Goal: Task Accomplishment & Management: Manage account settings

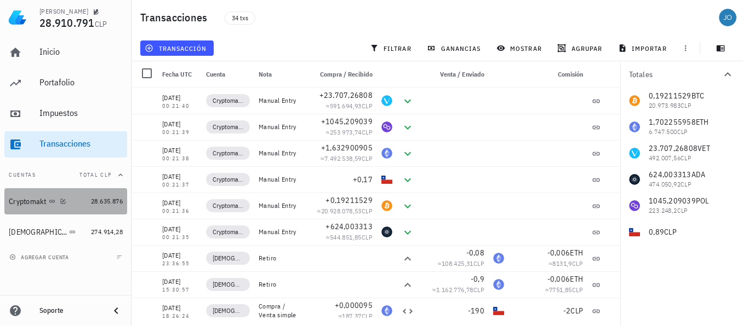
click at [26, 202] on div "Cryptomakt" at bounding box center [28, 201] width 38 height 9
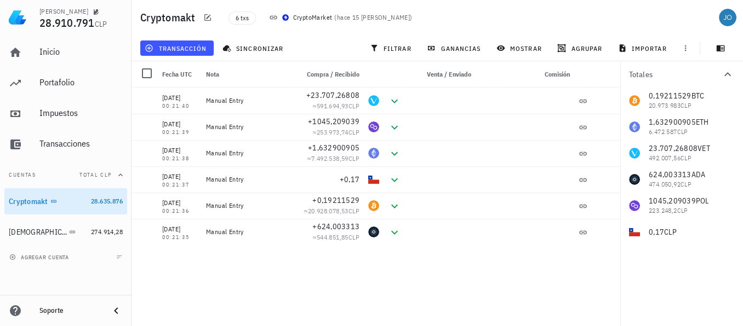
click at [117, 314] on icon at bounding box center [116, 311] width 4 height 7
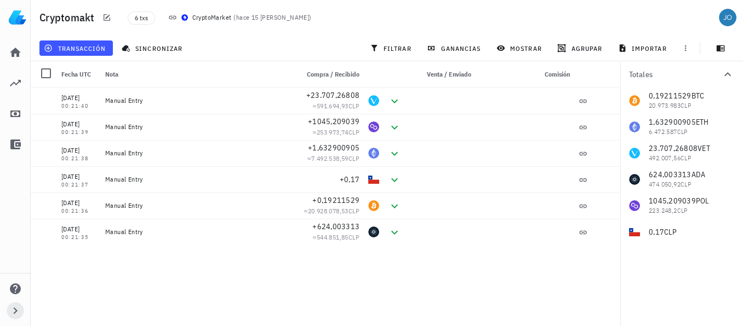
click at [13, 315] on icon "button" at bounding box center [15, 311] width 13 height 13
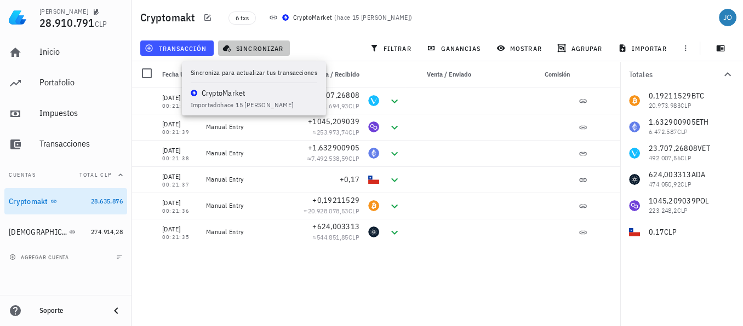
click at [251, 44] on span "sincronizar" at bounding box center [254, 48] width 59 height 9
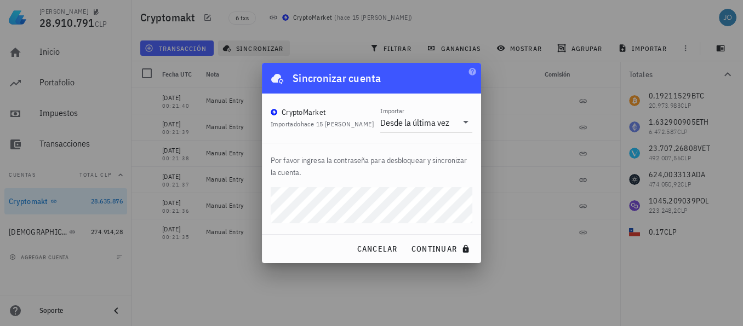
click at [406, 239] on button "continuar" at bounding box center [441, 249] width 70 height 20
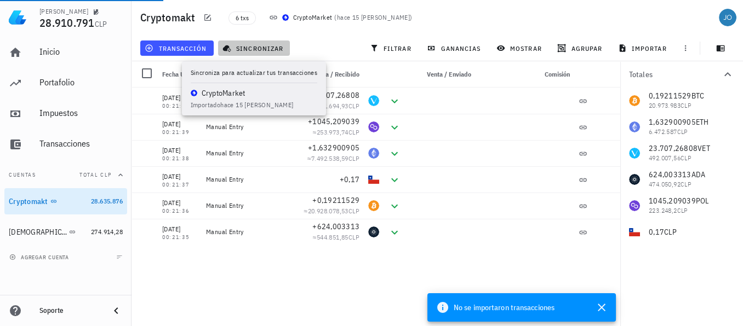
click at [250, 41] on button "sincronizar" at bounding box center [254, 48] width 72 height 15
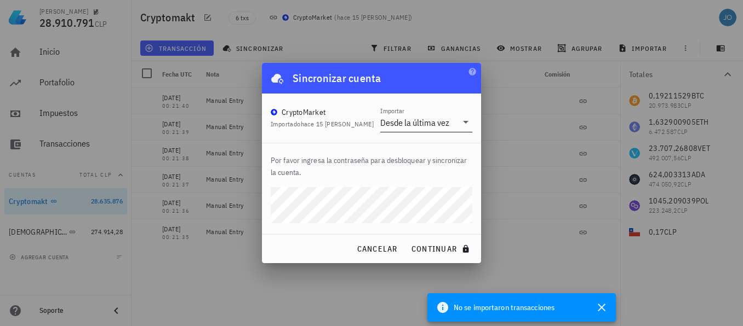
click at [460, 122] on icon at bounding box center [465, 122] width 13 height 13
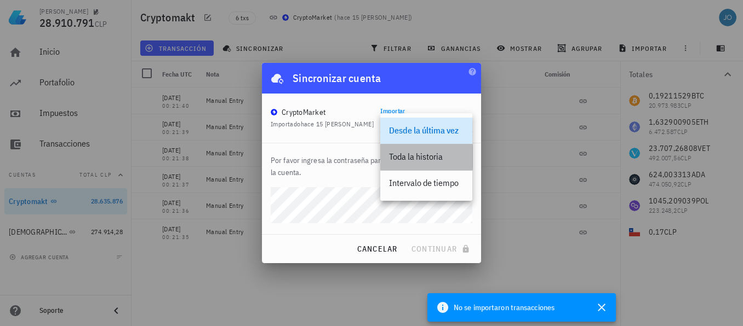
click at [425, 157] on div "Toda la historia" at bounding box center [426, 157] width 74 height 10
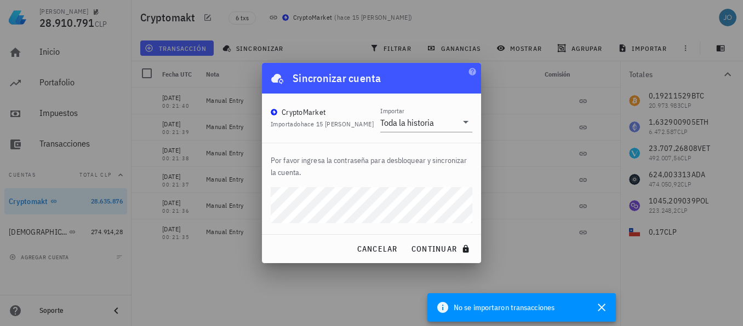
click at [406, 239] on button "continuar" at bounding box center [441, 249] width 70 height 20
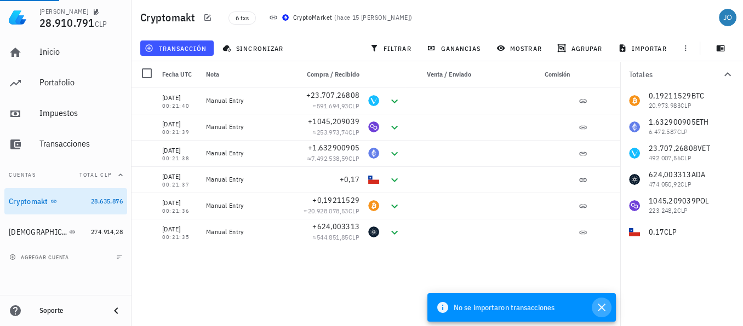
click at [603, 304] on icon "button" at bounding box center [601, 307] width 13 height 13
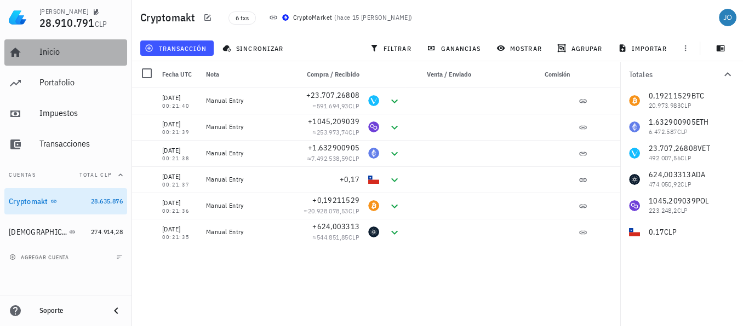
click at [51, 58] on div "Inicio" at bounding box center [80, 52] width 83 height 25
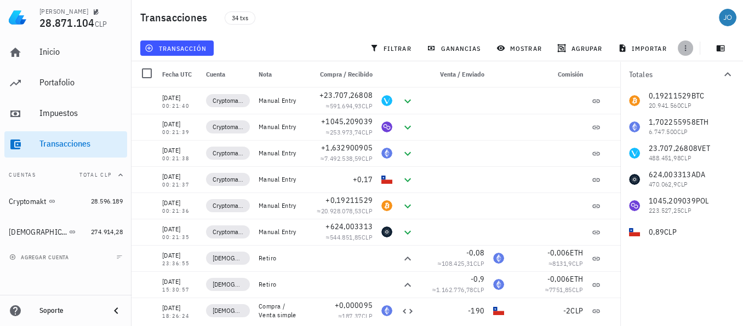
click at [686, 50] on icon "button" at bounding box center [685, 48] width 9 height 9
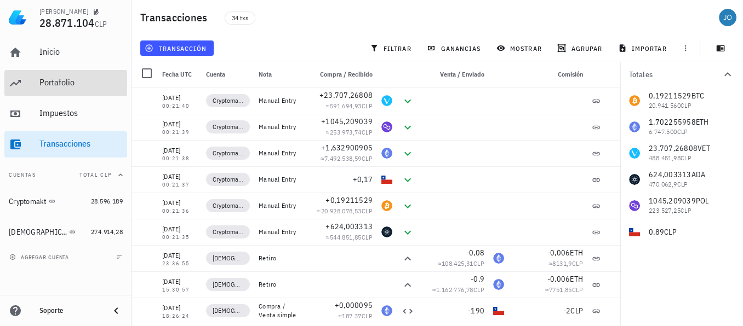
click at [58, 81] on div "Portafolio" at bounding box center [80, 82] width 83 height 10
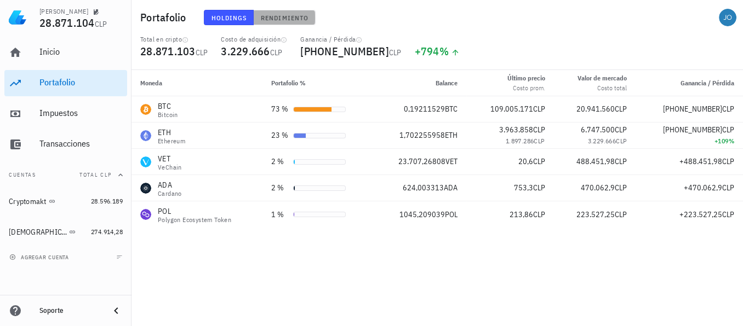
click at [279, 22] on button "Rendimiento" at bounding box center [285, 17] width 62 height 15
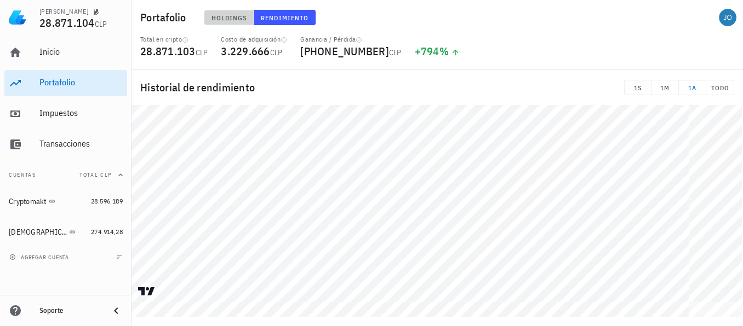
click at [225, 17] on span "Holdings" at bounding box center [229, 18] width 36 height 8
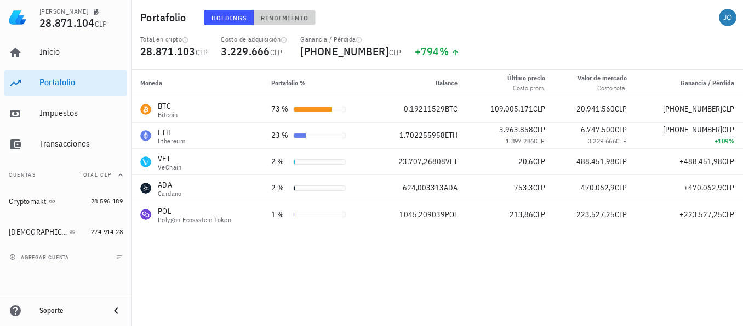
click at [278, 17] on span "Rendimiento" at bounding box center [284, 18] width 48 height 8
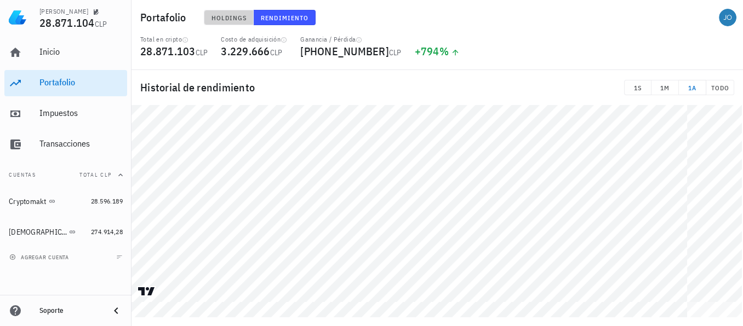
click at [223, 20] on span "Holdings" at bounding box center [229, 18] width 36 height 8
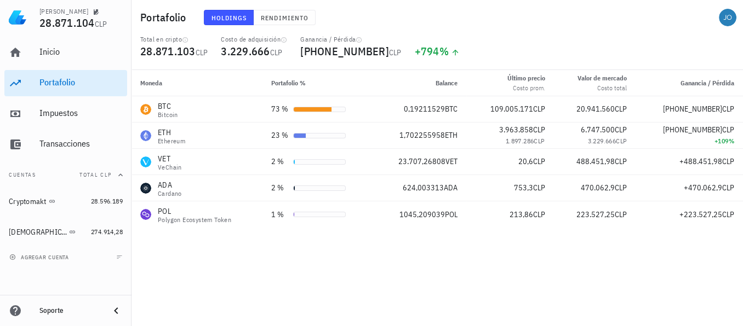
click at [119, 313] on icon at bounding box center [116, 311] width 13 height 13
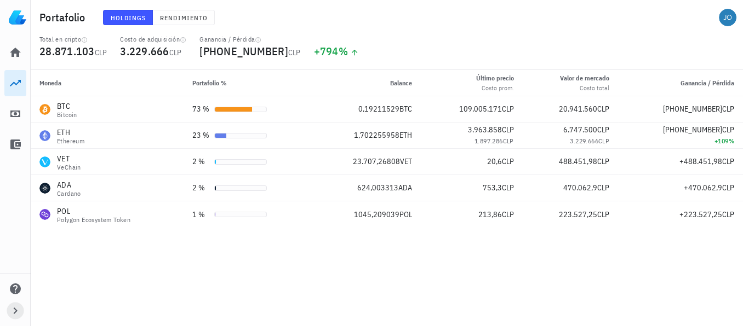
click at [12, 308] on icon "button" at bounding box center [15, 311] width 13 height 13
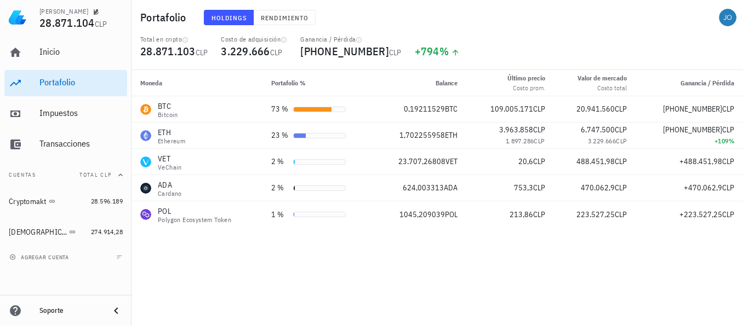
click at [15, 309] on icon at bounding box center [15, 311] width 11 height 11
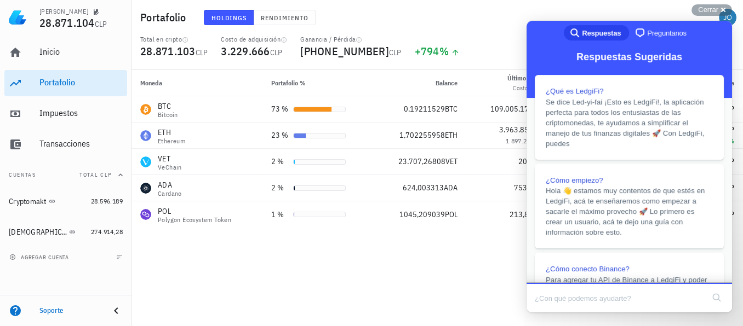
click at [584, 302] on input "Search Doc articles" at bounding box center [619, 298] width 169 height 23
type input "certificado"
click button "search" at bounding box center [717, 298] width 18 height 18
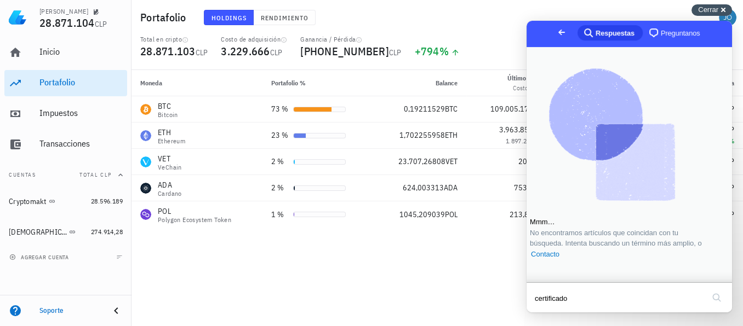
click at [722, 8] on div "Cerrar cross-small" at bounding box center [711, 10] width 41 height 12
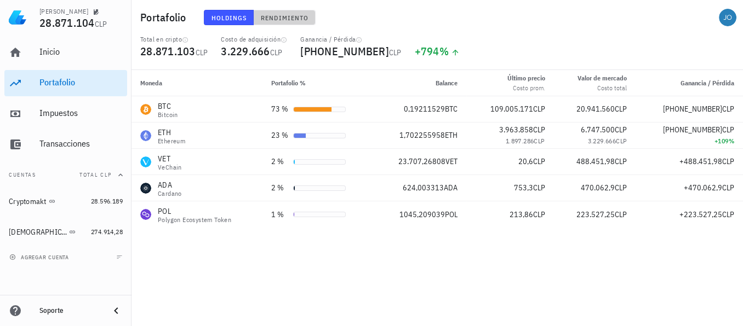
click at [288, 15] on span "Rendimiento" at bounding box center [284, 18] width 48 height 8
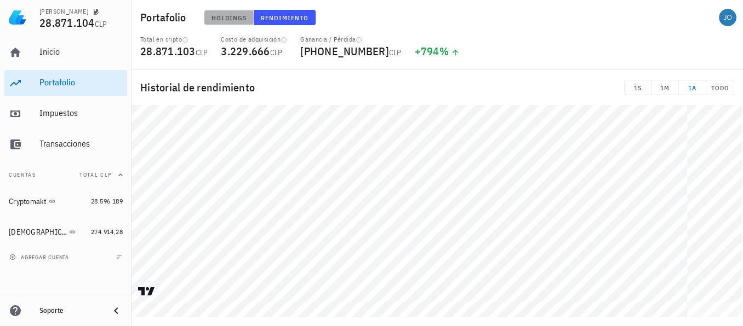
click at [220, 16] on span "Holdings" at bounding box center [229, 18] width 36 height 8
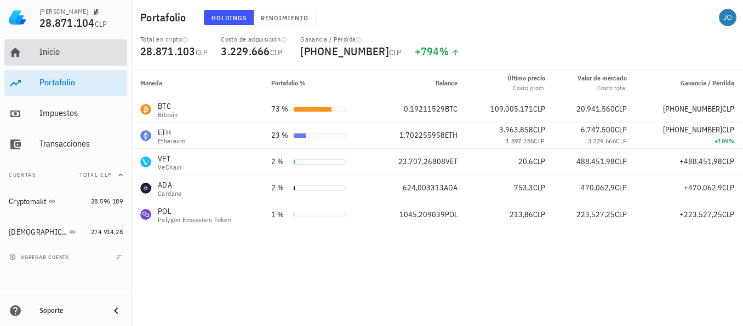
click at [78, 55] on div "Inicio" at bounding box center [80, 52] width 83 height 10
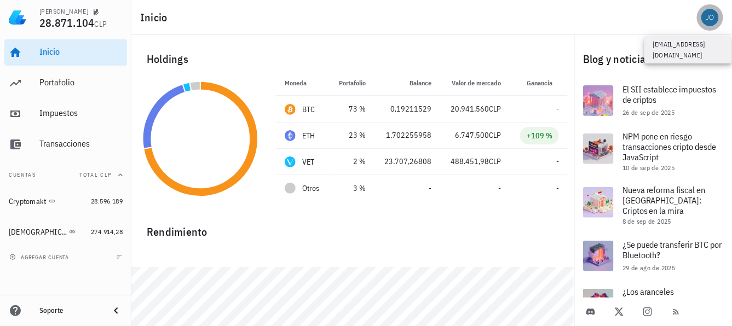
click at [713, 18] on div "avatar" at bounding box center [711, 18] width 18 height 18
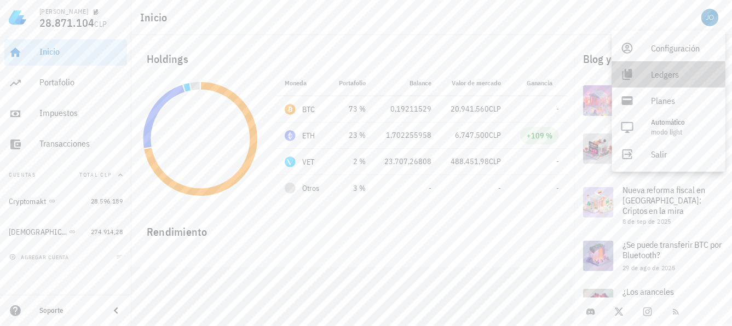
click at [675, 75] on div "Ledgers" at bounding box center [684, 75] width 65 height 22
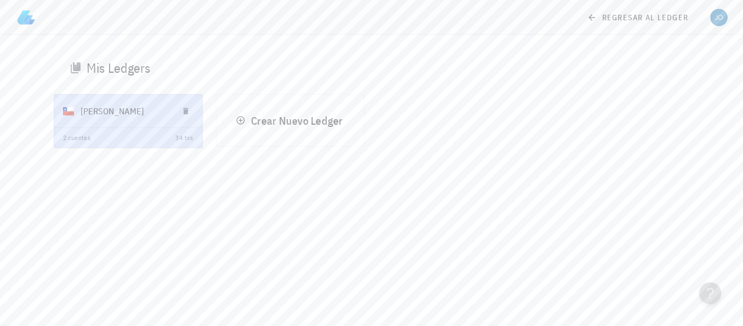
click at [120, 112] on div "[PERSON_NAME]" at bounding box center [125, 111] width 89 height 28
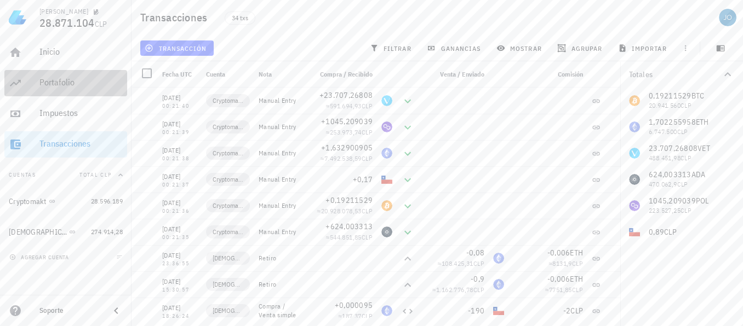
click at [61, 92] on div "Portafolio" at bounding box center [80, 83] width 83 height 25
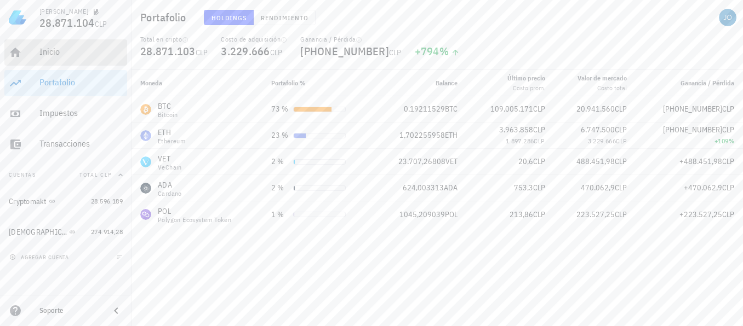
click at [48, 54] on div "Inicio" at bounding box center [80, 52] width 83 height 10
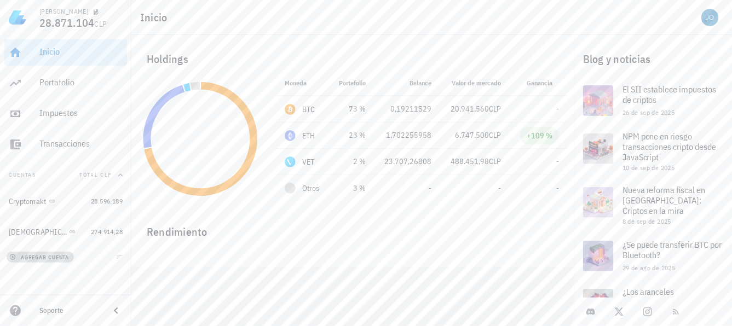
click at [62, 257] on span "agregar cuenta" at bounding box center [41, 257] width 58 height 7
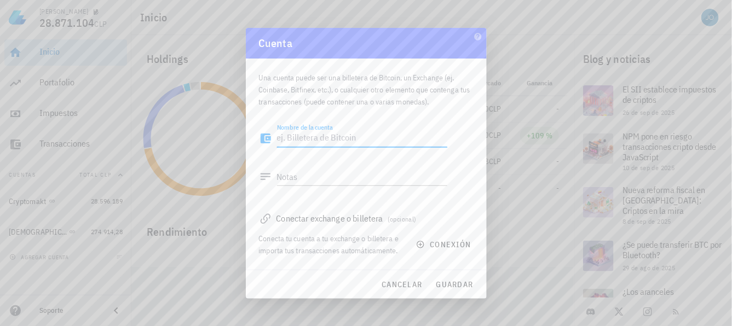
click at [335, 144] on textarea "Nombre de la cuenta" at bounding box center [362, 139] width 170 height 18
click at [326, 142] on textarea "Nombre de la cuenta" at bounding box center [362, 139] width 170 height 18
type textarea "cryptomkt"
click at [288, 176] on textarea "Notas" at bounding box center [362, 177] width 170 height 18
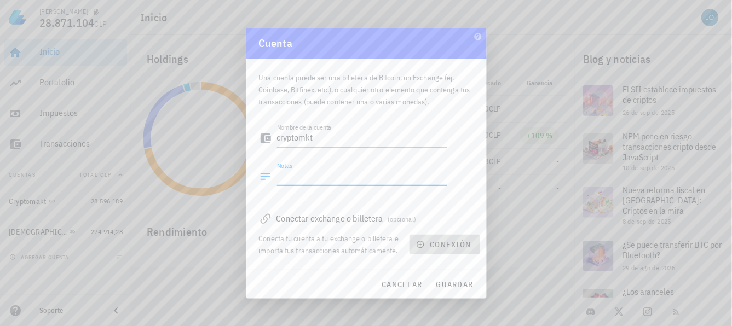
click at [420, 246] on icon "button" at bounding box center [420, 244] width 9 height 9
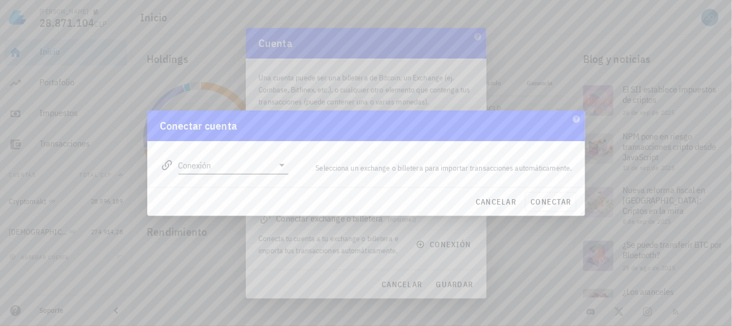
click at [270, 163] on input "Conexión" at bounding box center [226, 166] width 95 height 18
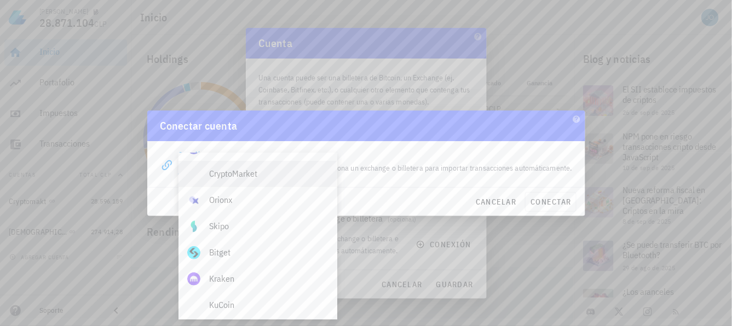
scroll to position [76, 0]
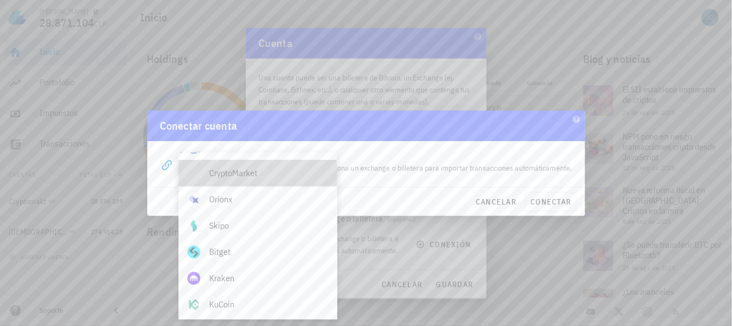
click at [255, 175] on div "CryptoMarket" at bounding box center [268, 173] width 119 height 10
type input "CryptoMarket"
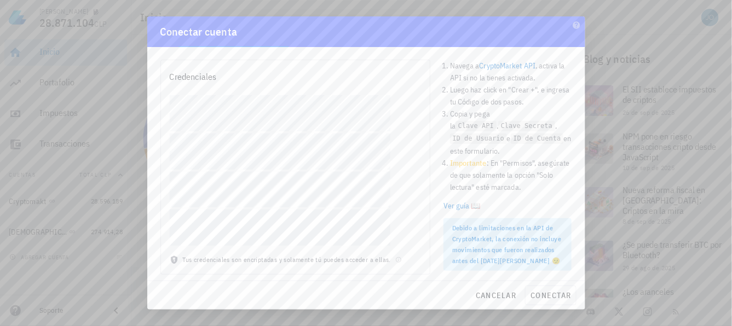
scroll to position [0, 0]
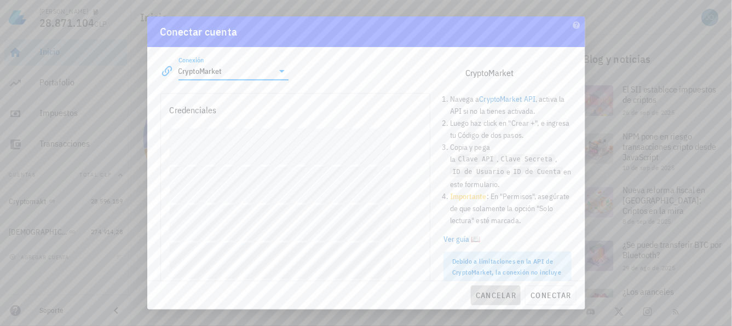
click at [487, 295] on span "cancelar" at bounding box center [495, 296] width 41 height 10
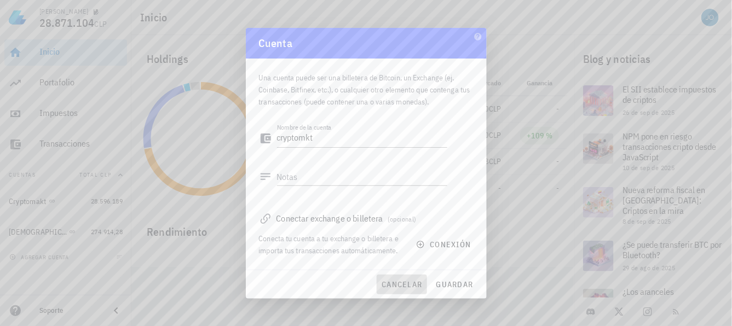
click at [391, 277] on button "cancelar" at bounding box center [402, 285] width 50 height 20
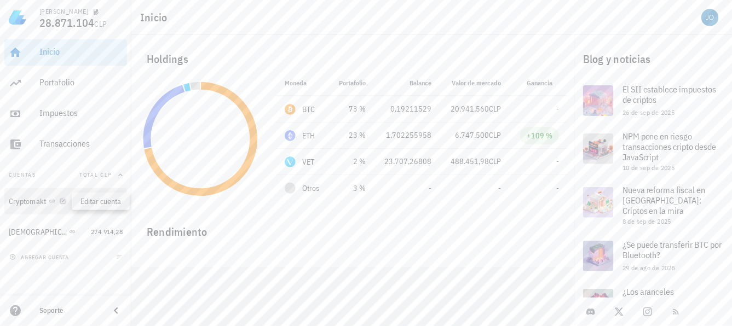
click at [62, 201] on icon "button" at bounding box center [62, 201] width 5 height 5
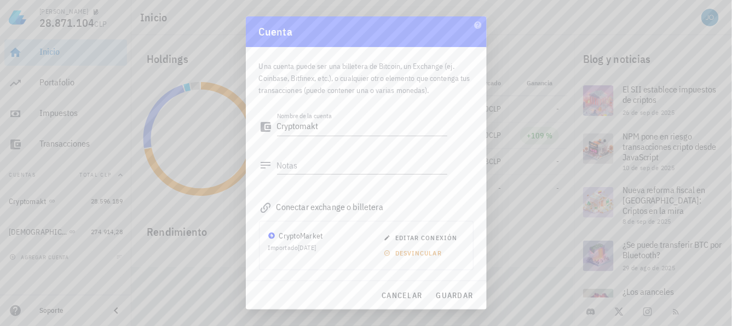
scroll to position [54, 0]
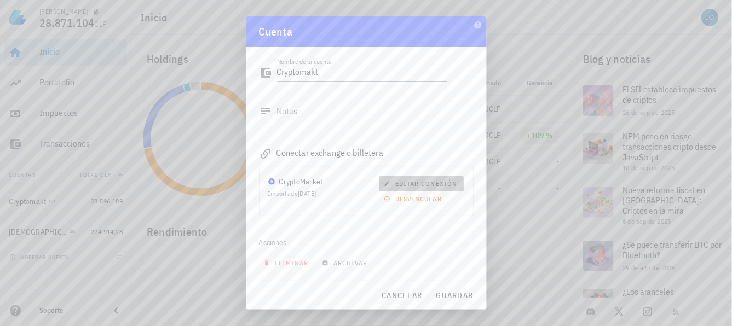
click at [429, 180] on span "editar conexión" at bounding box center [421, 184] width 71 height 8
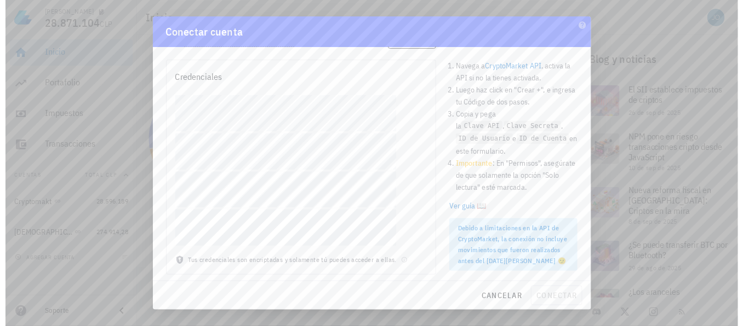
scroll to position [0, 0]
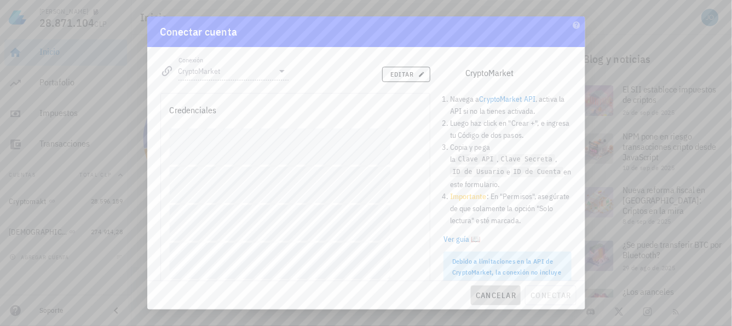
click at [496, 294] on span "cancelar" at bounding box center [495, 296] width 41 height 10
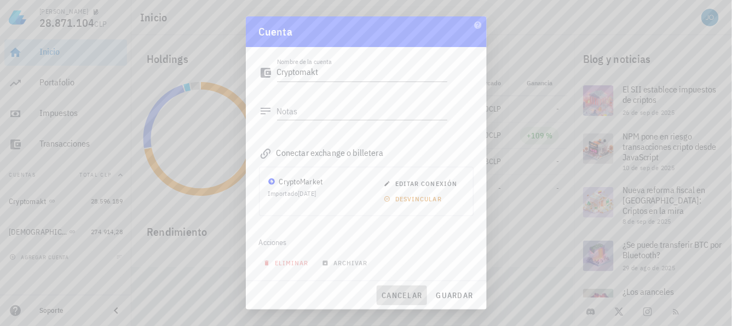
click at [404, 297] on span "cancelar" at bounding box center [401, 296] width 41 height 10
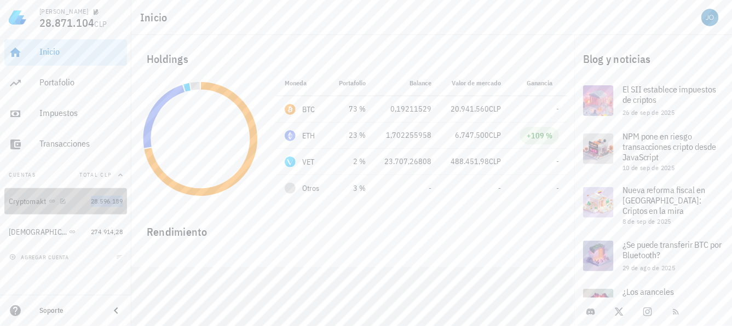
click at [95, 204] on span "28.596.189" at bounding box center [107, 201] width 32 height 8
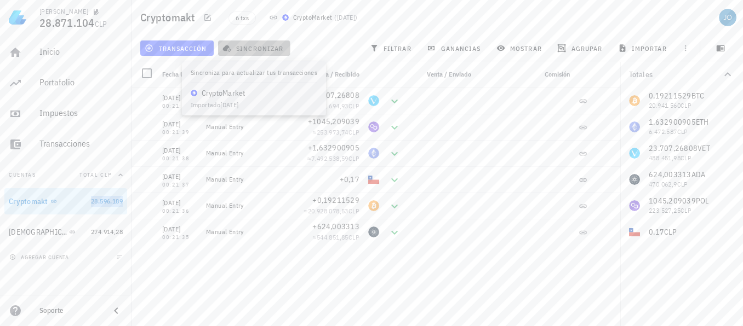
click at [256, 45] on span "sincronizar" at bounding box center [254, 48] width 59 height 9
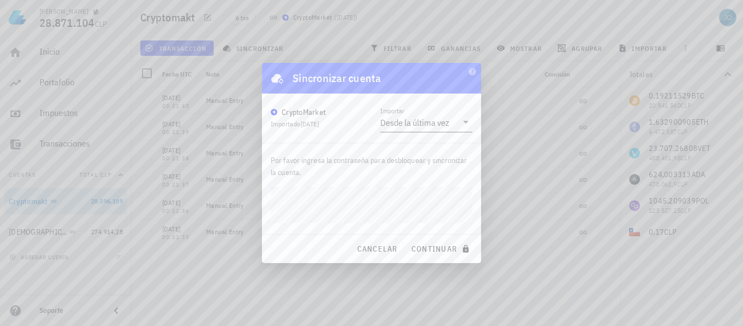
click at [464, 122] on icon at bounding box center [465, 122] width 5 height 3
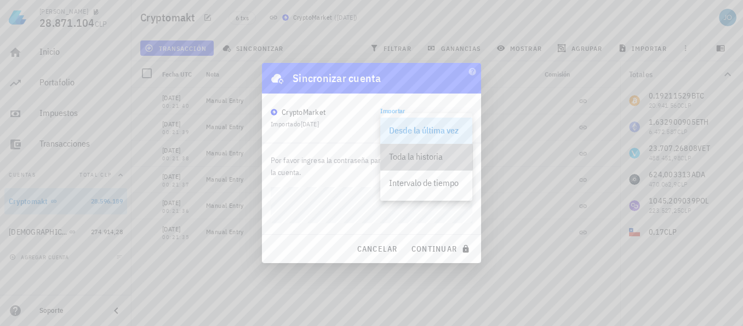
click at [435, 164] on div "Toda la historia" at bounding box center [426, 157] width 74 height 24
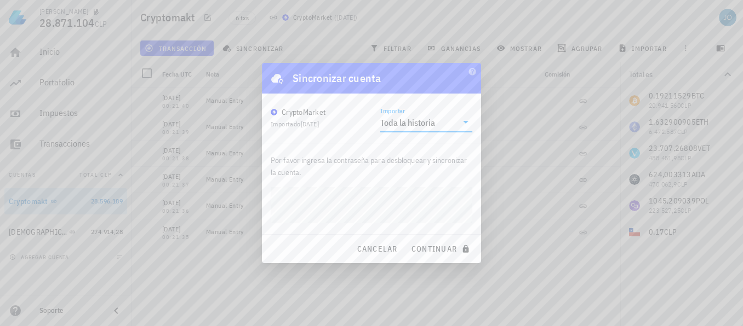
click at [467, 119] on icon at bounding box center [465, 122] width 13 height 13
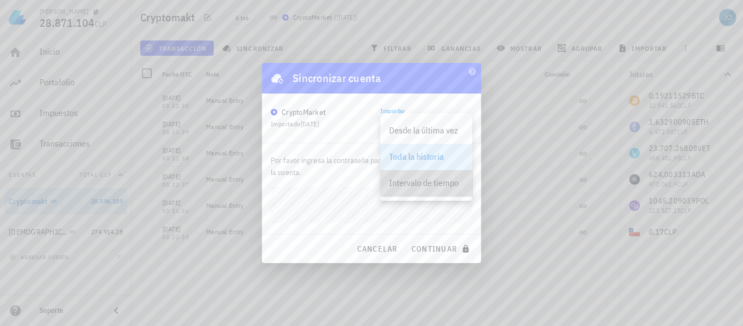
click at [428, 184] on div "Intervalo de tiempo" at bounding box center [426, 183] width 74 height 10
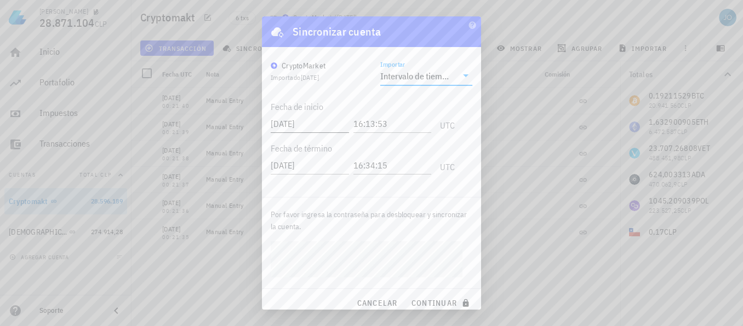
click at [288, 122] on input "2025-09-15" at bounding box center [310, 124] width 78 height 18
click at [325, 125] on input "2021-01-09" at bounding box center [311, 124] width 81 height 18
click at [286, 124] on input "2021-01-01" at bounding box center [311, 124] width 81 height 18
type input "2019-01-01"
click at [224, 250] on div "Juan Andres Olguin 28.871.104 CLP Inicio Portafolio Impuestos Transacciones Cue…" at bounding box center [371, 163] width 743 height 326
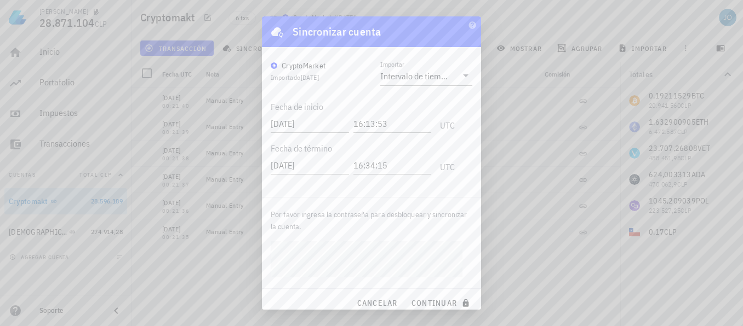
click at [406, 294] on button "continuar" at bounding box center [441, 304] width 70 height 20
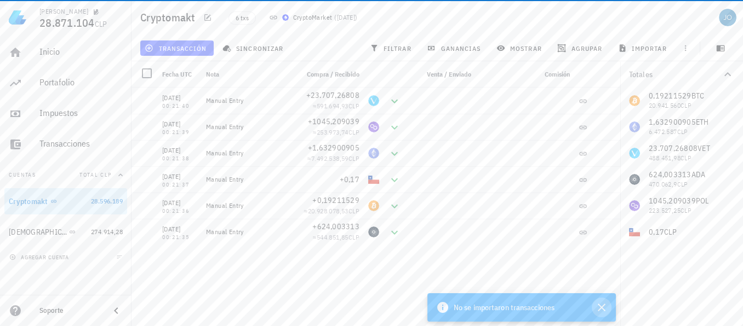
click at [604, 310] on icon "button" at bounding box center [602, 308] width 8 height 8
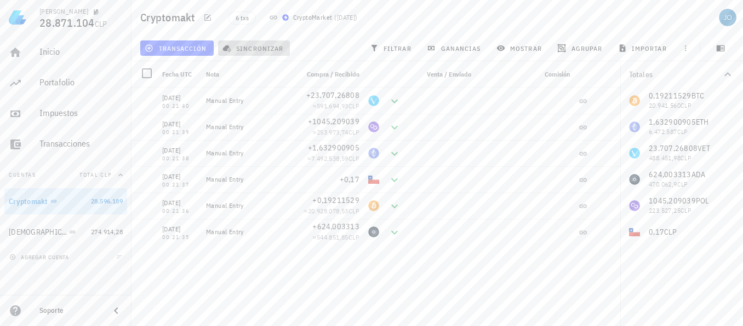
click at [245, 42] on button "sincronizar" at bounding box center [254, 48] width 72 height 15
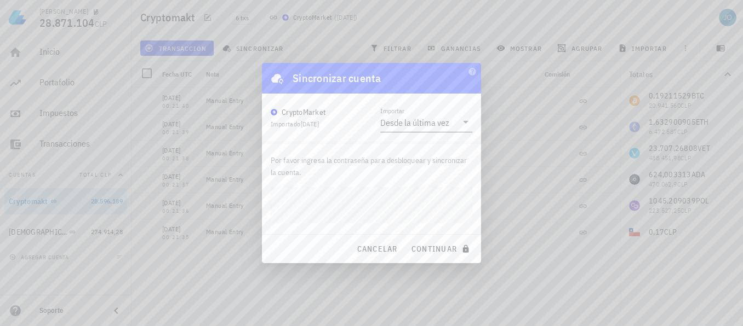
click at [409, 129] on div "Desde la última vez" at bounding box center [418, 122] width 77 height 19
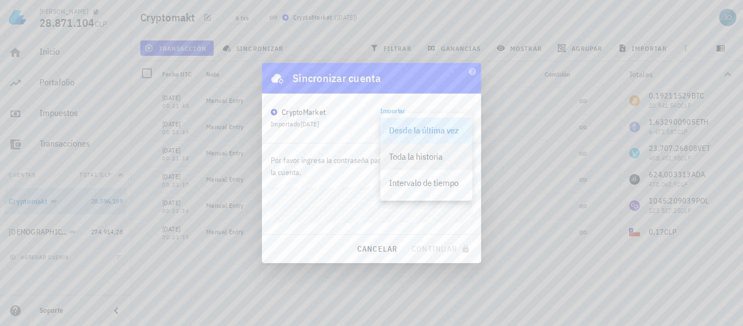
click at [413, 157] on div "Toda la historia" at bounding box center [426, 157] width 74 height 10
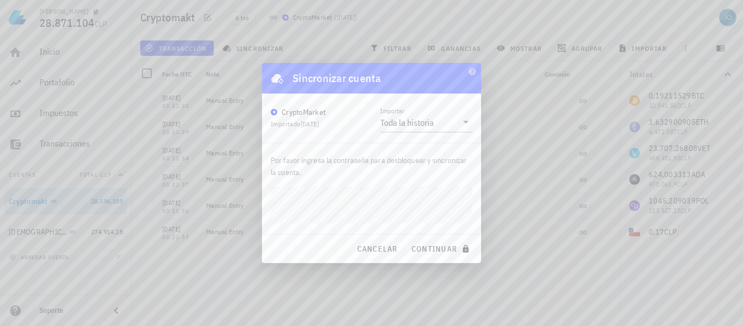
click at [406, 239] on button "continuar" at bounding box center [441, 249] width 70 height 20
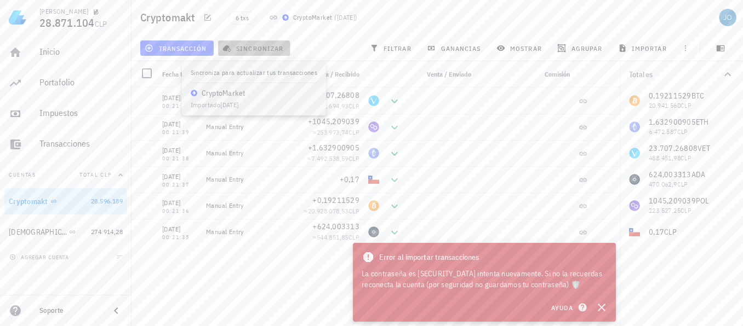
click at [267, 50] on span "sincronizar" at bounding box center [254, 48] width 59 height 9
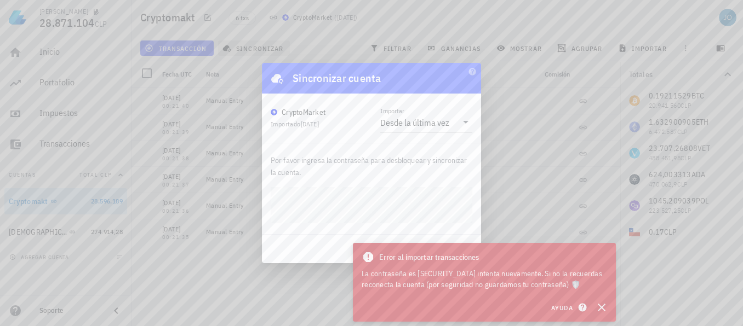
click at [406, 239] on button "continuar" at bounding box center [441, 249] width 70 height 20
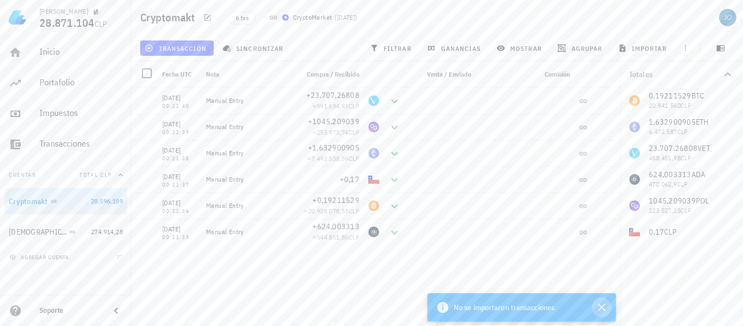
click at [602, 308] on icon "button" at bounding box center [602, 308] width 8 height 8
